Goal: Navigation & Orientation: Go to known website

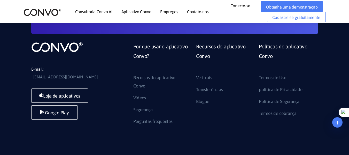
scroll to position [834, 0]
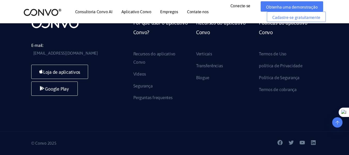
click at [95, 12] on font "Consultoria Convo AI" at bounding box center [93, 11] width 37 height 5
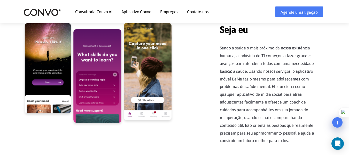
scroll to position [1077, 0]
